Goal: Task Accomplishment & Management: Manage account settings

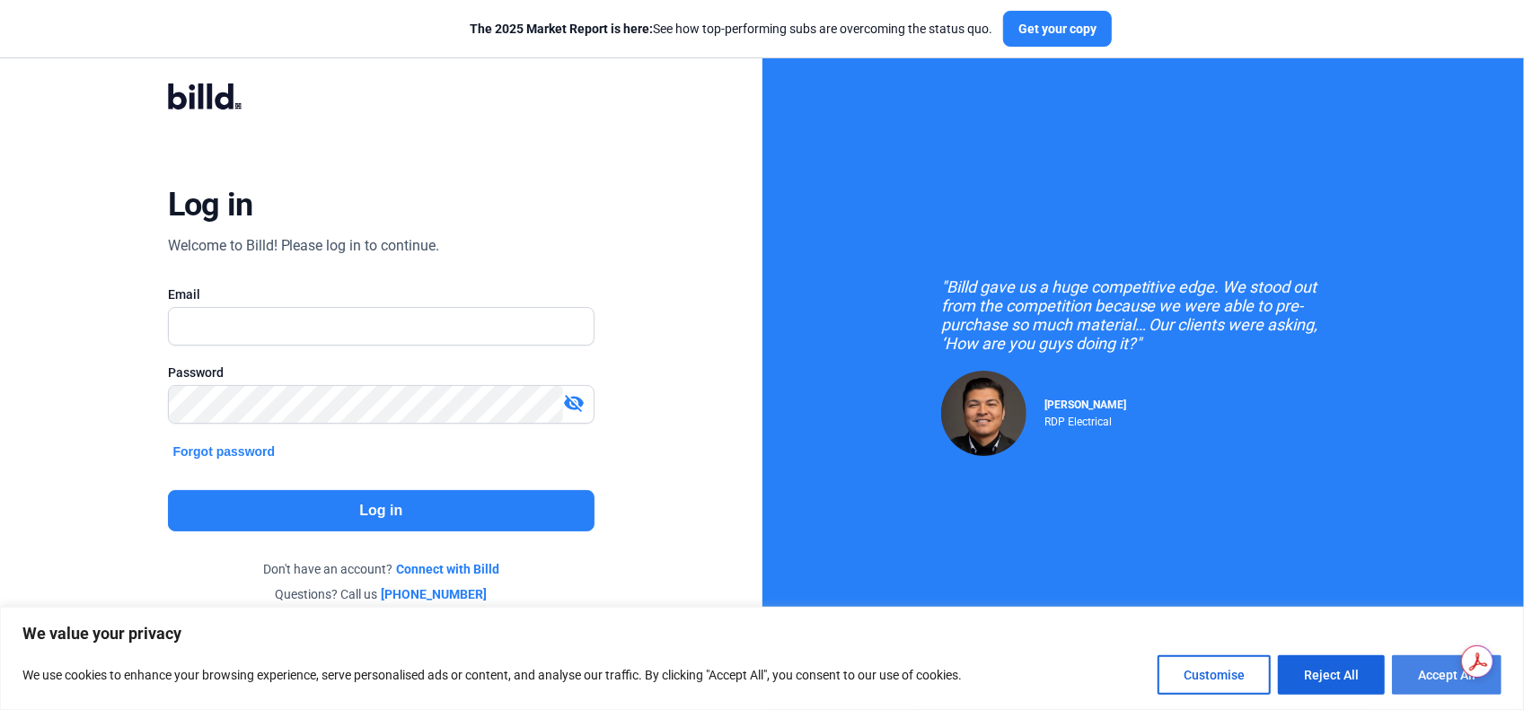
click at [1424, 673] on button "Accept All" at bounding box center [1447, 676] width 110 height 40
checkbox input "true"
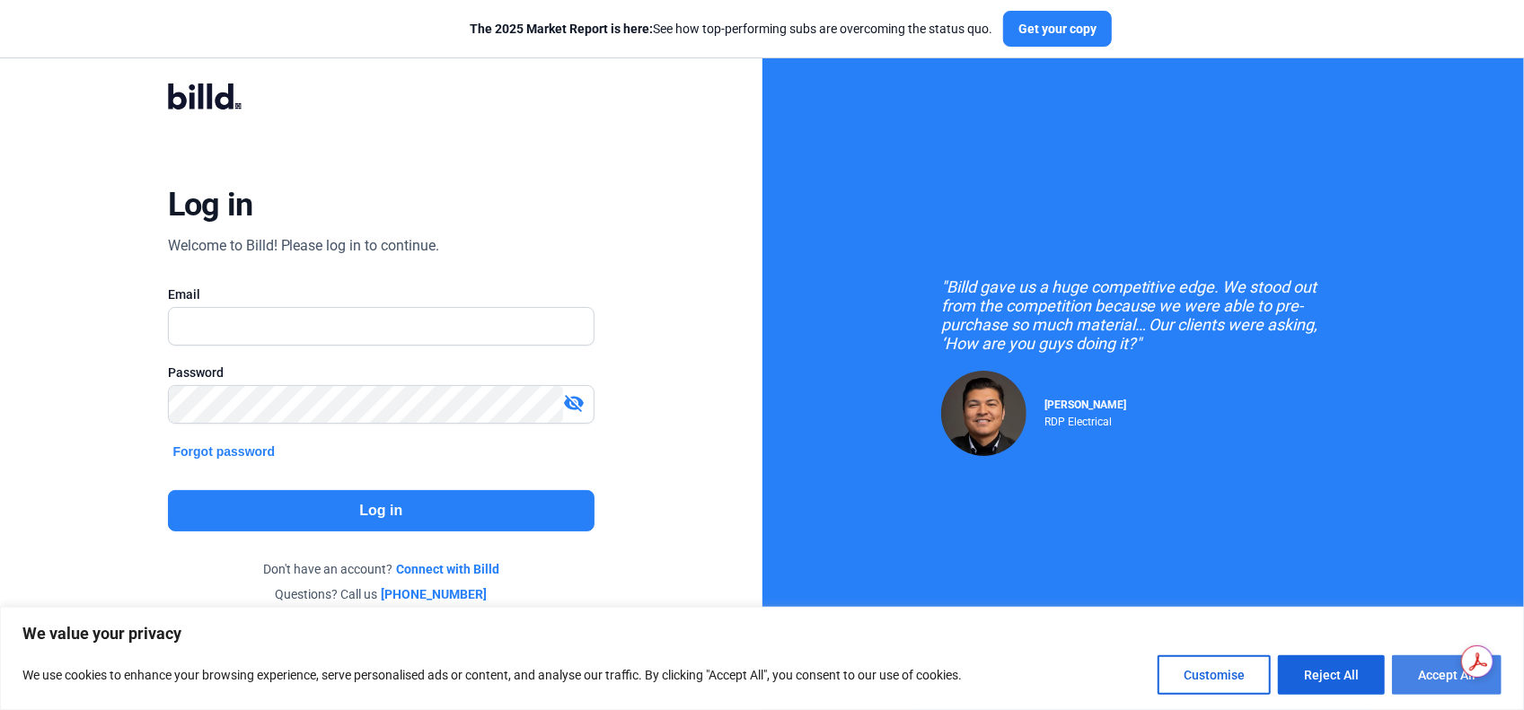
checkbox input "true"
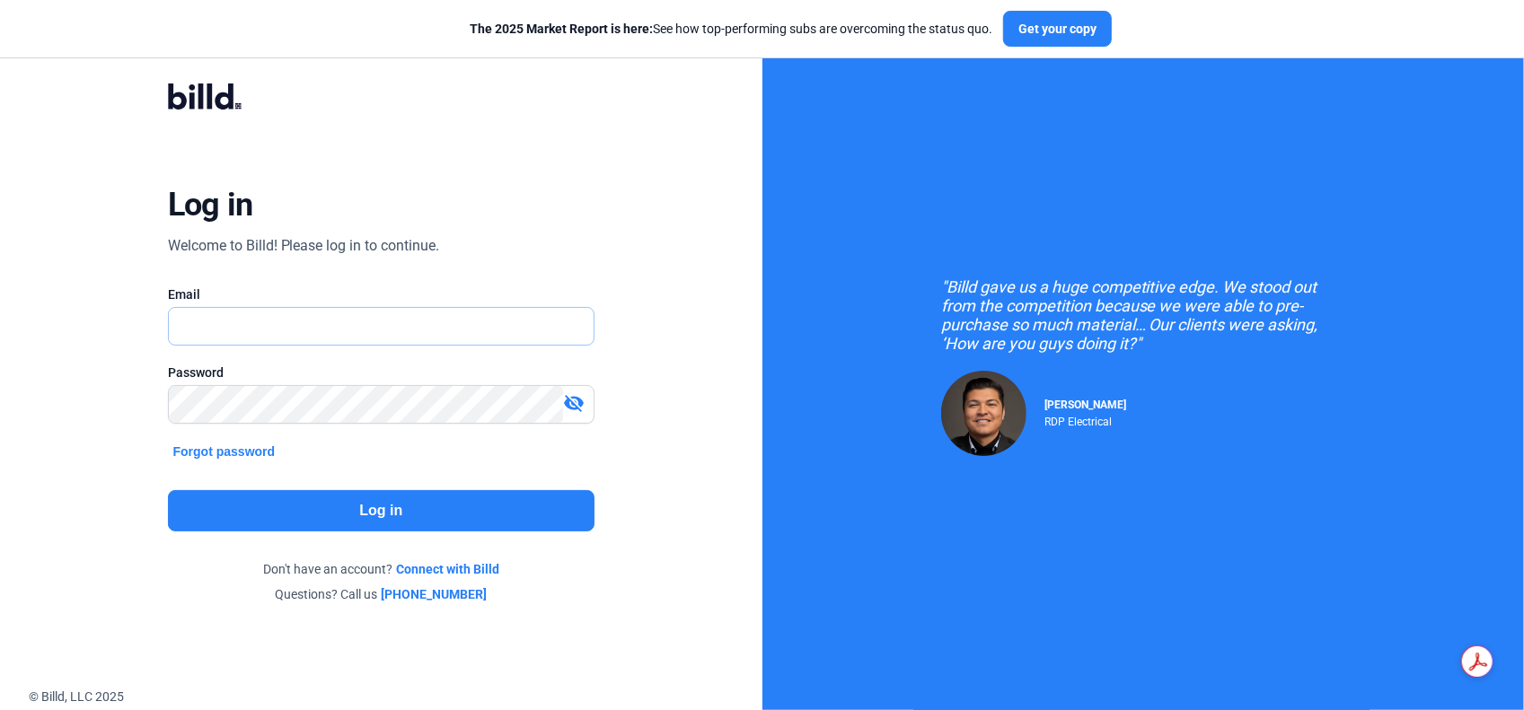
click at [370, 313] on input "text" at bounding box center [372, 326] width 406 height 37
click at [614, 223] on div "Log in Welcome to Billd! Please log in to continue. Email Password visibility_o…" at bounding box center [381, 343] width 549 height 581
